Goal: Task Accomplishment & Management: Use online tool/utility

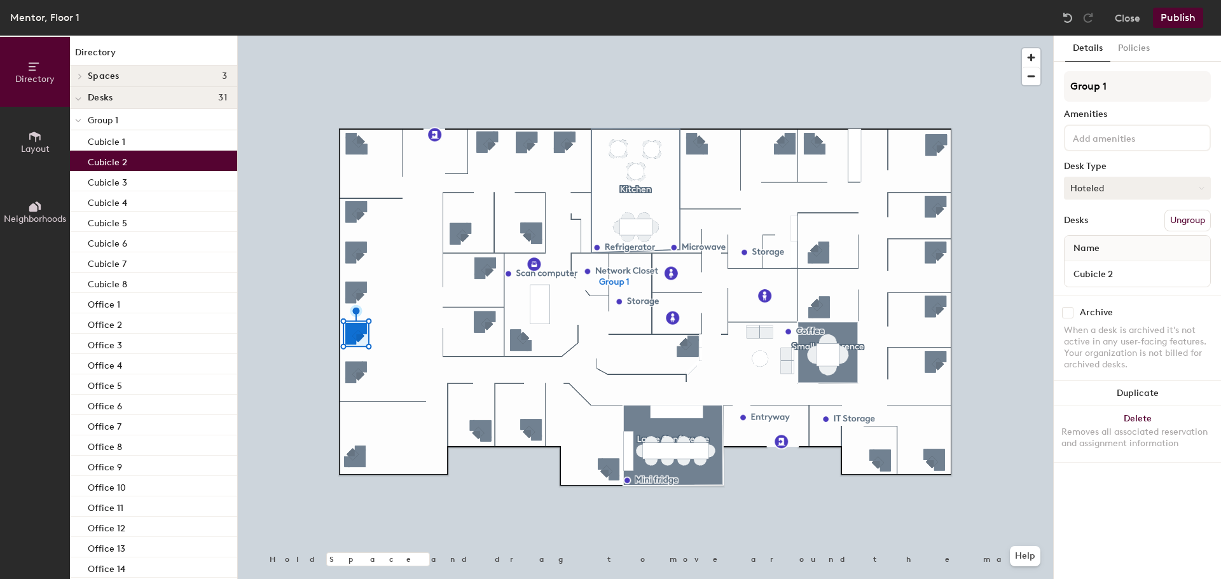
click at [1201, 187] on icon at bounding box center [1202, 189] width 6 height 6
click at [1080, 230] on div "Assigned" at bounding box center [1128, 227] width 127 height 19
click at [1171, 15] on button "Publish" at bounding box center [1178, 18] width 50 height 20
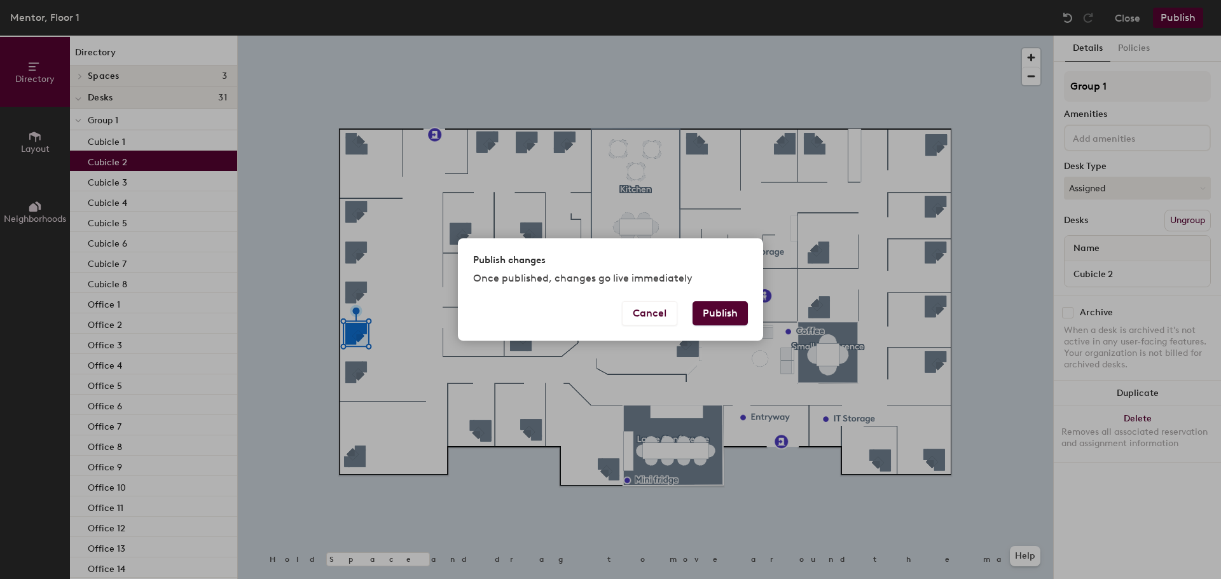
click at [705, 312] on button "Publish" at bounding box center [720, 313] width 55 height 24
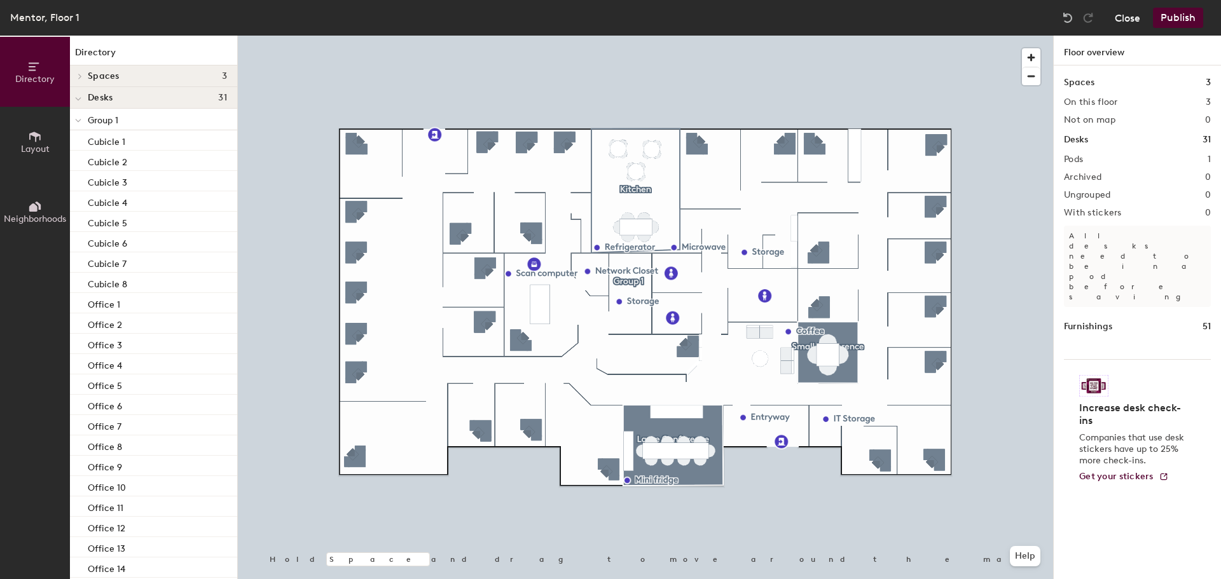
click at [1130, 18] on button "Close" at bounding box center [1127, 18] width 25 height 20
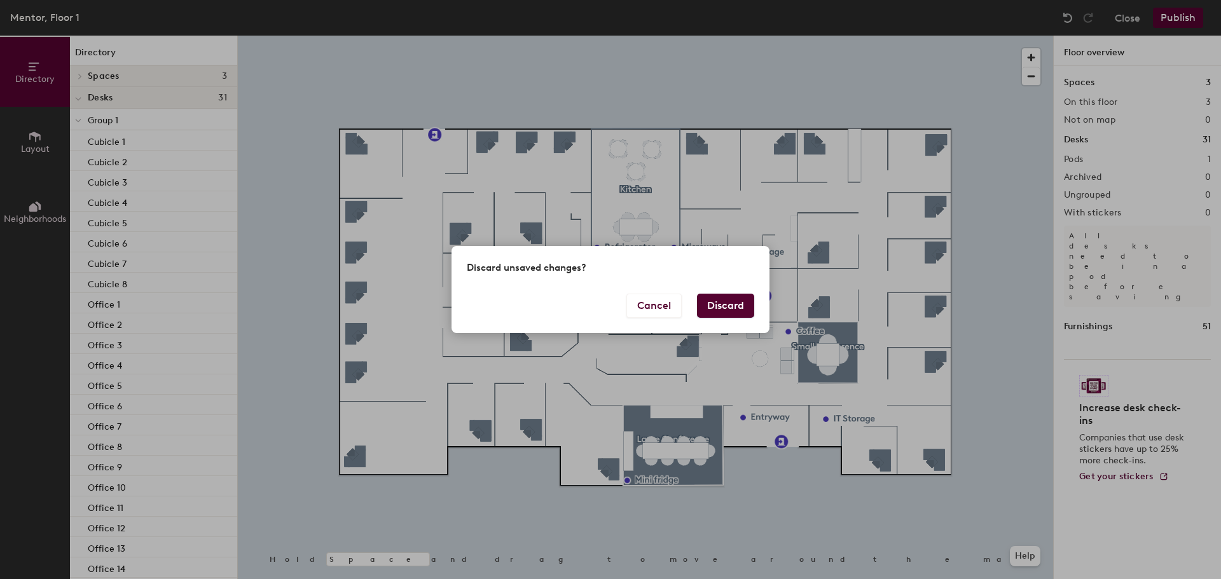
click at [731, 303] on button "Discard" at bounding box center [725, 306] width 57 height 24
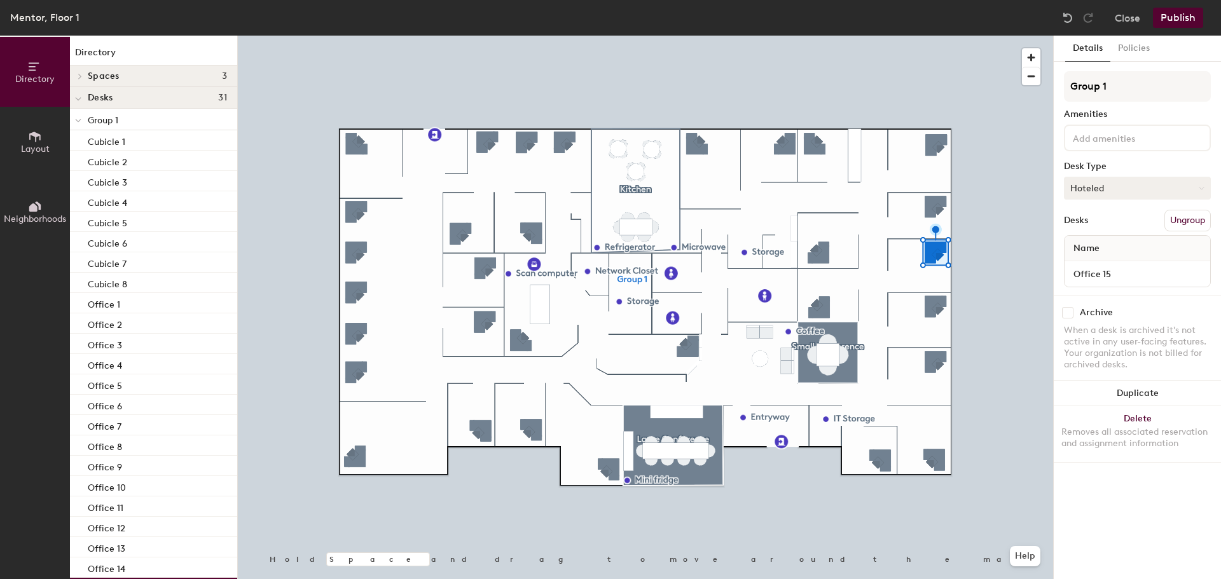
click at [1100, 190] on button "Hoteled" at bounding box center [1137, 188] width 147 height 23
click at [1092, 226] on div "Assigned" at bounding box center [1128, 227] width 127 height 19
click at [1168, 17] on button "Publish" at bounding box center [1178, 18] width 50 height 20
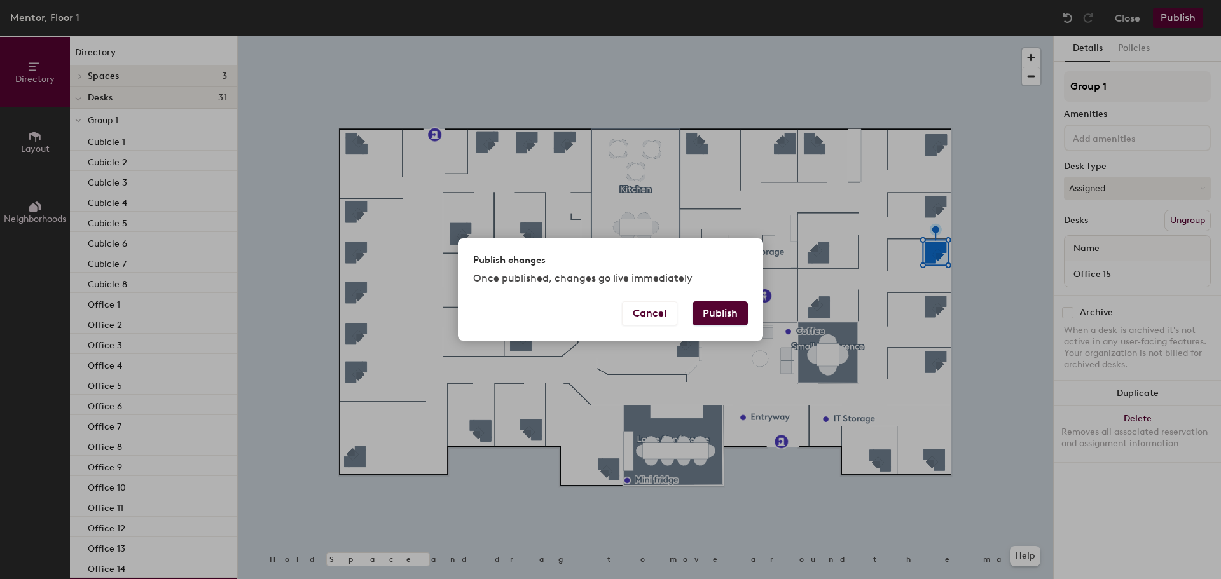
click at [712, 307] on button "Publish" at bounding box center [720, 313] width 55 height 24
